Goal: Task Accomplishment & Management: Manage account settings

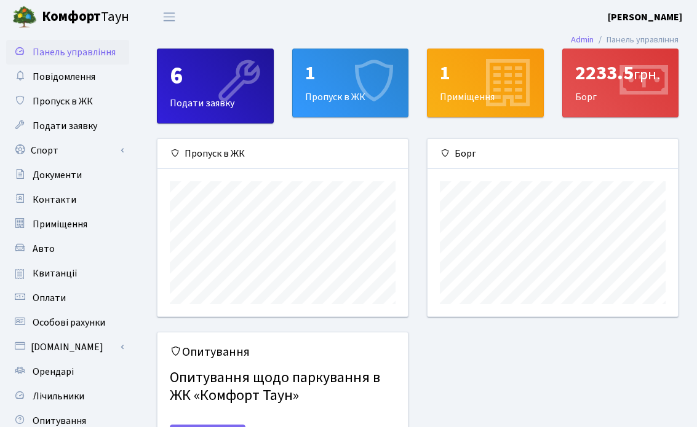
scroll to position [178, 250]
click at [627, 74] on icon at bounding box center [642, 83] width 58 height 58
click at [87, 79] on span "Повідомлення" at bounding box center [64, 77] width 63 height 14
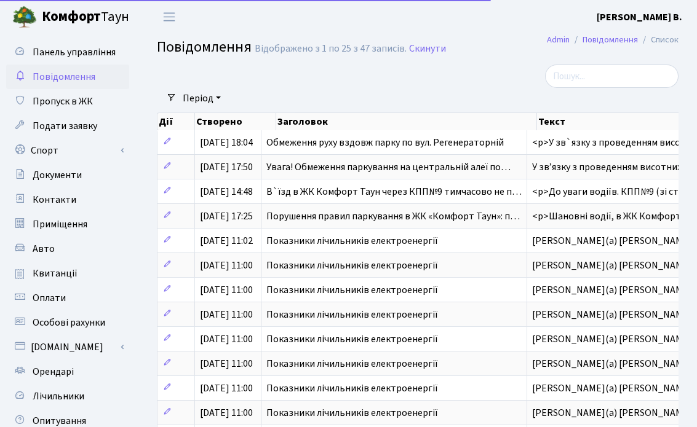
select select "25"
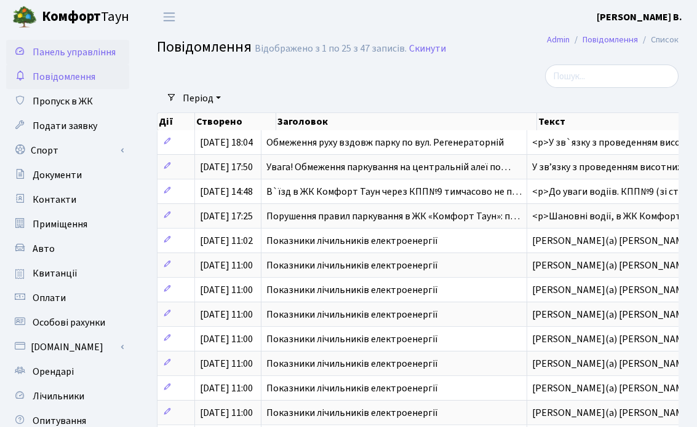
click at [91, 49] on span "Панель управління" at bounding box center [74, 53] width 83 height 14
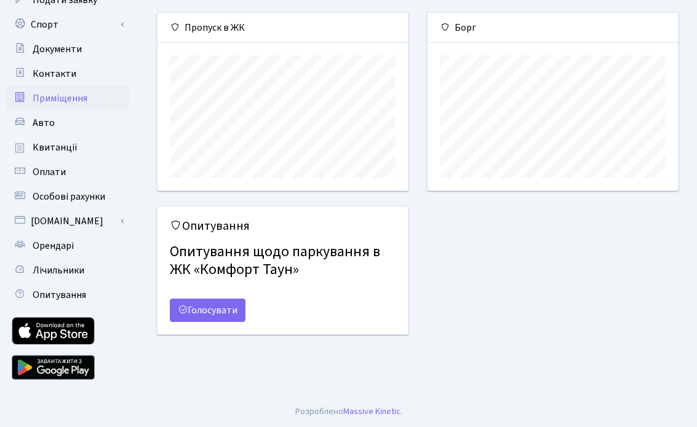
scroll to position [126, 0]
click at [63, 167] on span "Оплати" at bounding box center [49, 172] width 33 height 14
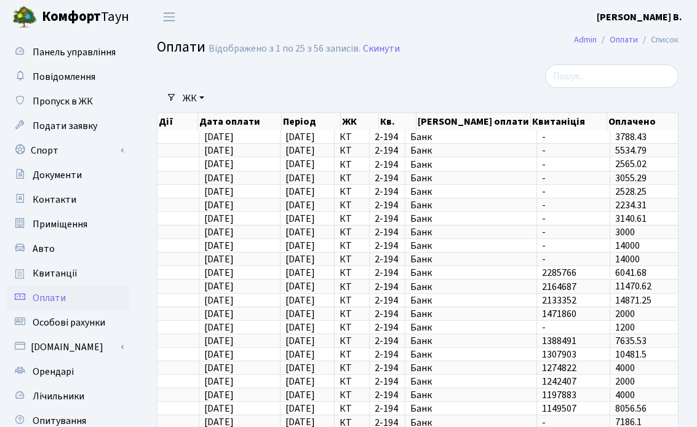
select select "25"
click at [80, 319] on span "Особові рахунки" at bounding box center [69, 323] width 73 height 14
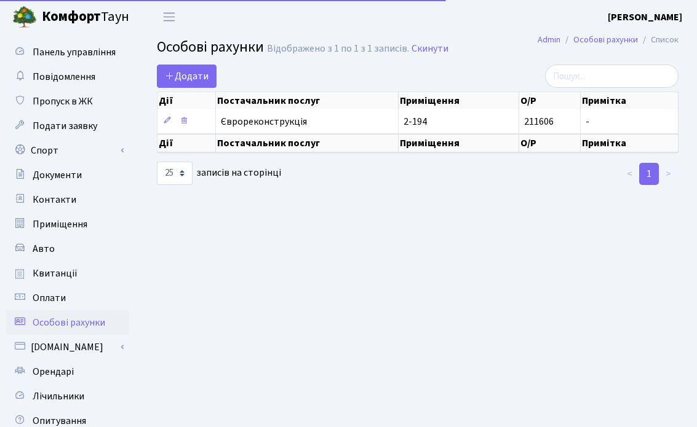
select select "25"
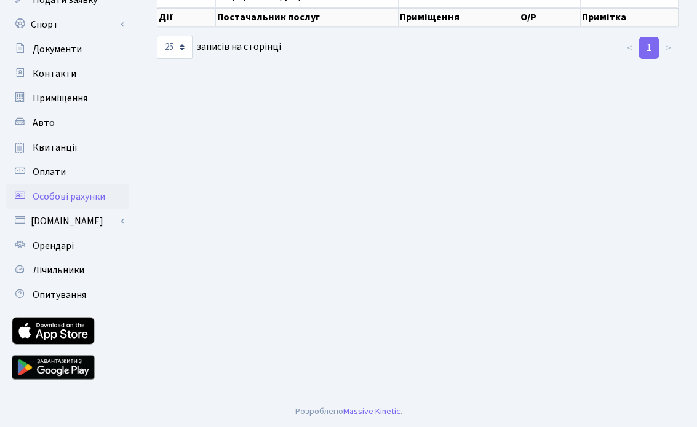
scroll to position [126, 0]
click at [77, 215] on link "[DOMAIN_NAME]" at bounding box center [67, 221] width 123 height 25
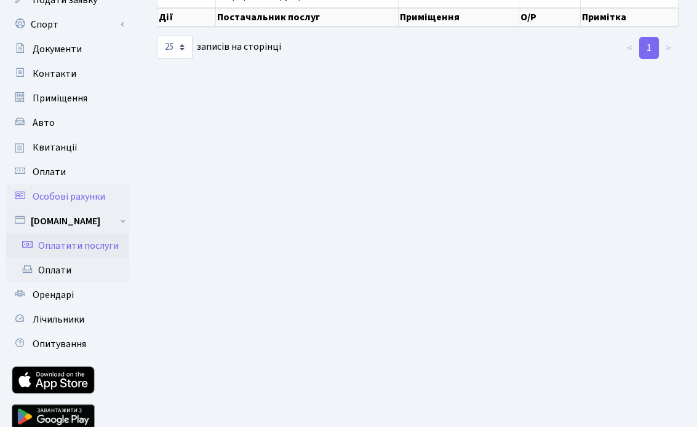
click at [81, 245] on link "Оплатити послуги" at bounding box center [67, 246] width 123 height 25
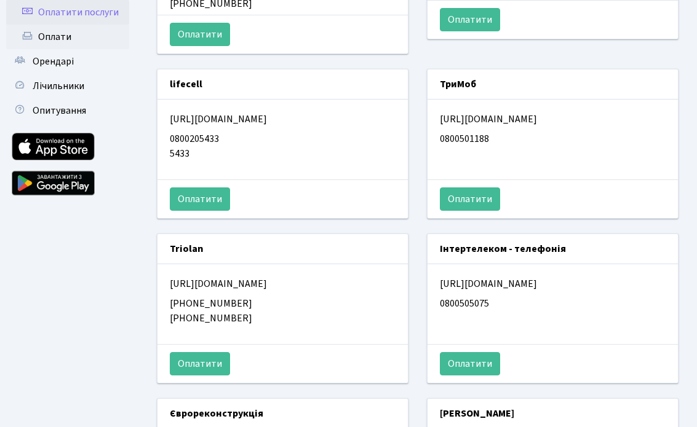
scroll to position [17, 0]
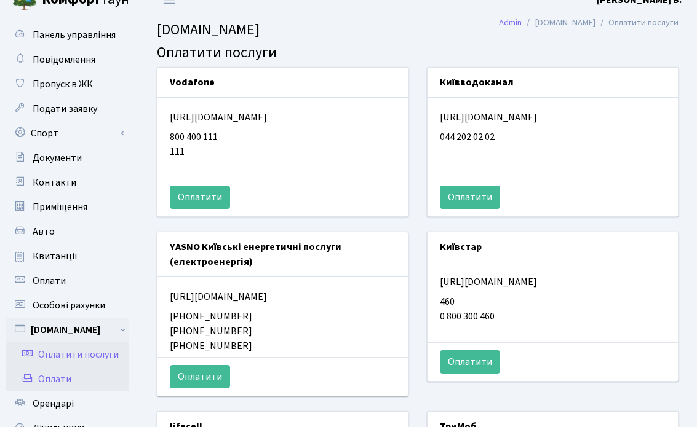
click at [57, 381] on link "Оплати" at bounding box center [67, 379] width 123 height 25
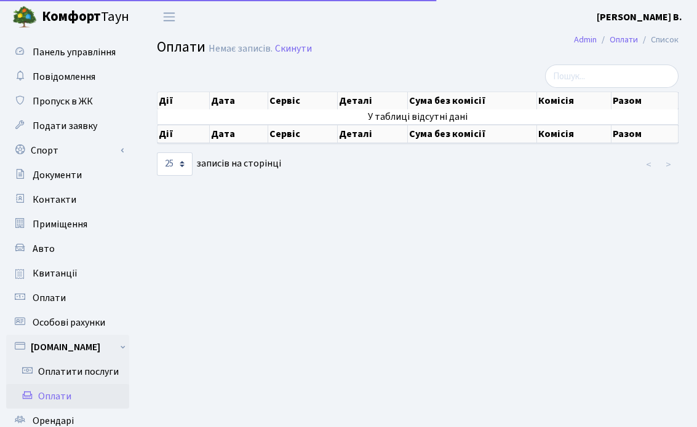
select select "25"
click at [98, 50] on span "Панель управління" at bounding box center [74, 53] width 83 height 14
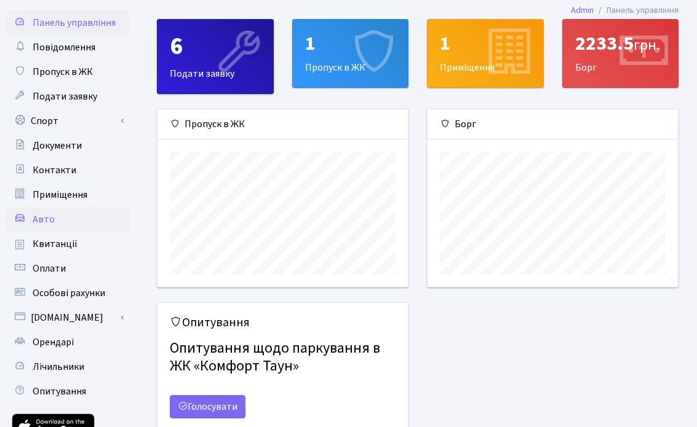
scroll to position [26, 0]
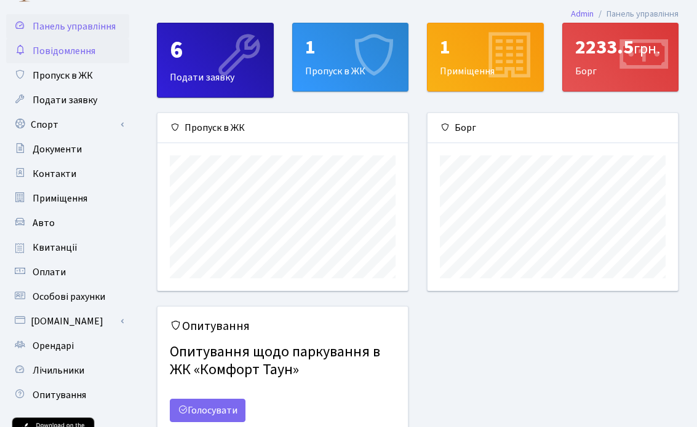
click at [95, 50] on span "Повідомлення" at bounding box center [64, 51] width 63 height 14
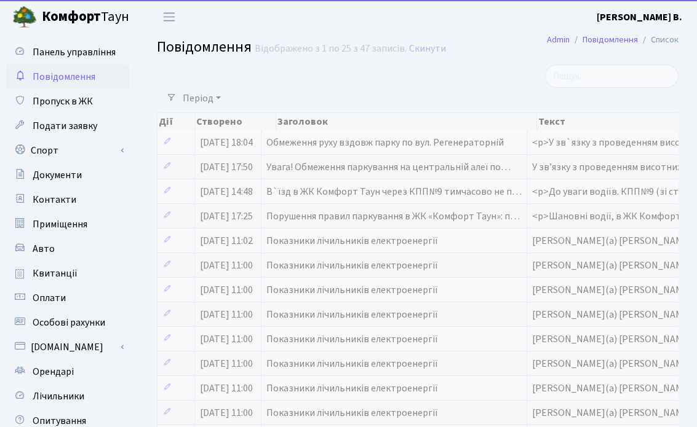
select select "25"
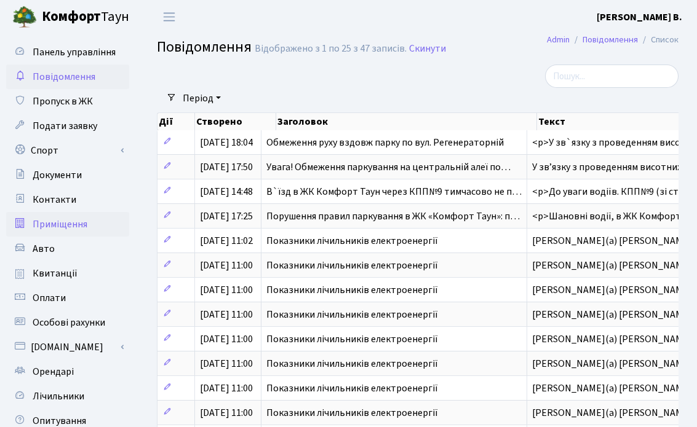
click at [38, 219] on span "Приміщення" at bounding box center [60, 225] width 55 height 14
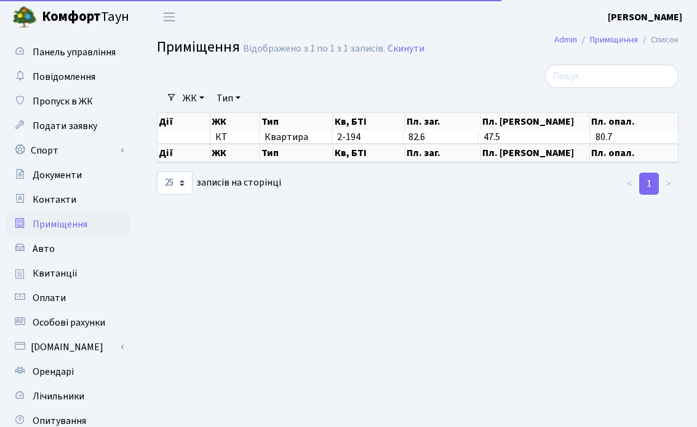
select select "25"
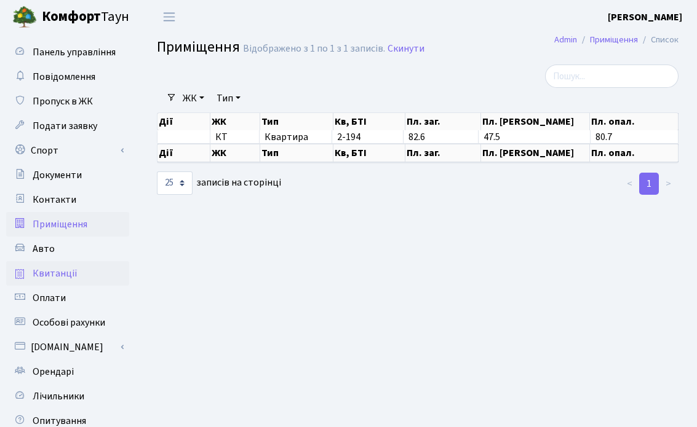
click at [58, 274] on span "Квитанції" at bounding box center [55, 274] width 45 height 14
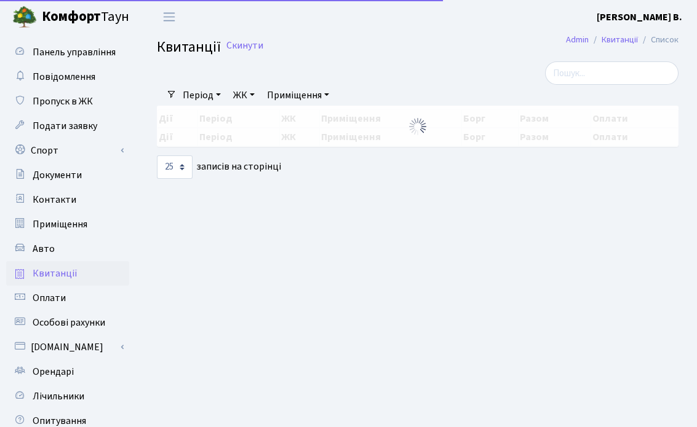
select select "25"
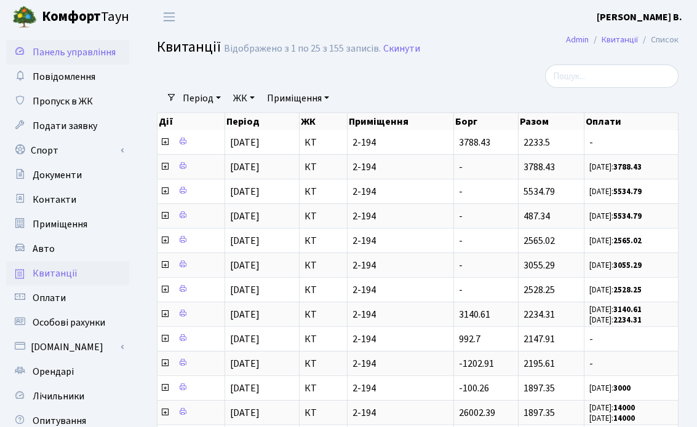
click at [93, 49] on span "Панель управління" at bounding box center [74, 53] width 83 height 14
